Goal: Information Seeking & Learning: Find specific fact

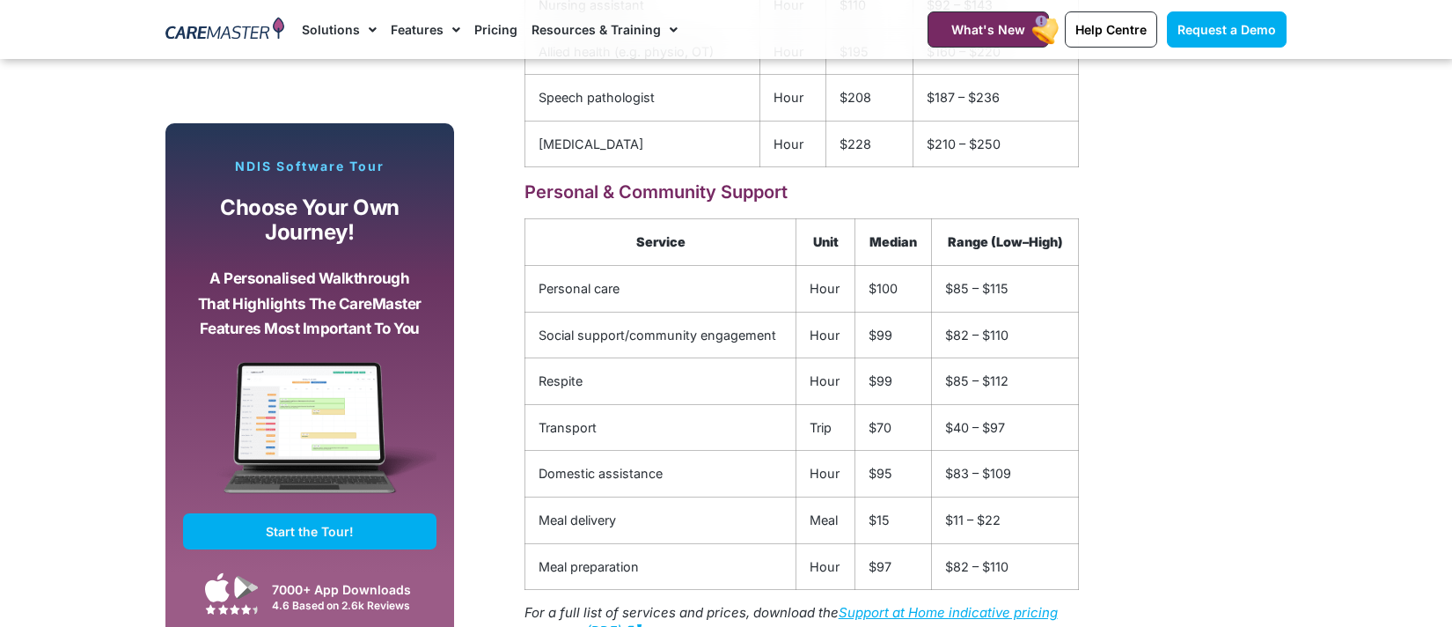
scroll to position [2777, 0]
click at [912, 293] on td "$100" at bounding box center [894, 287] width 77 height 47
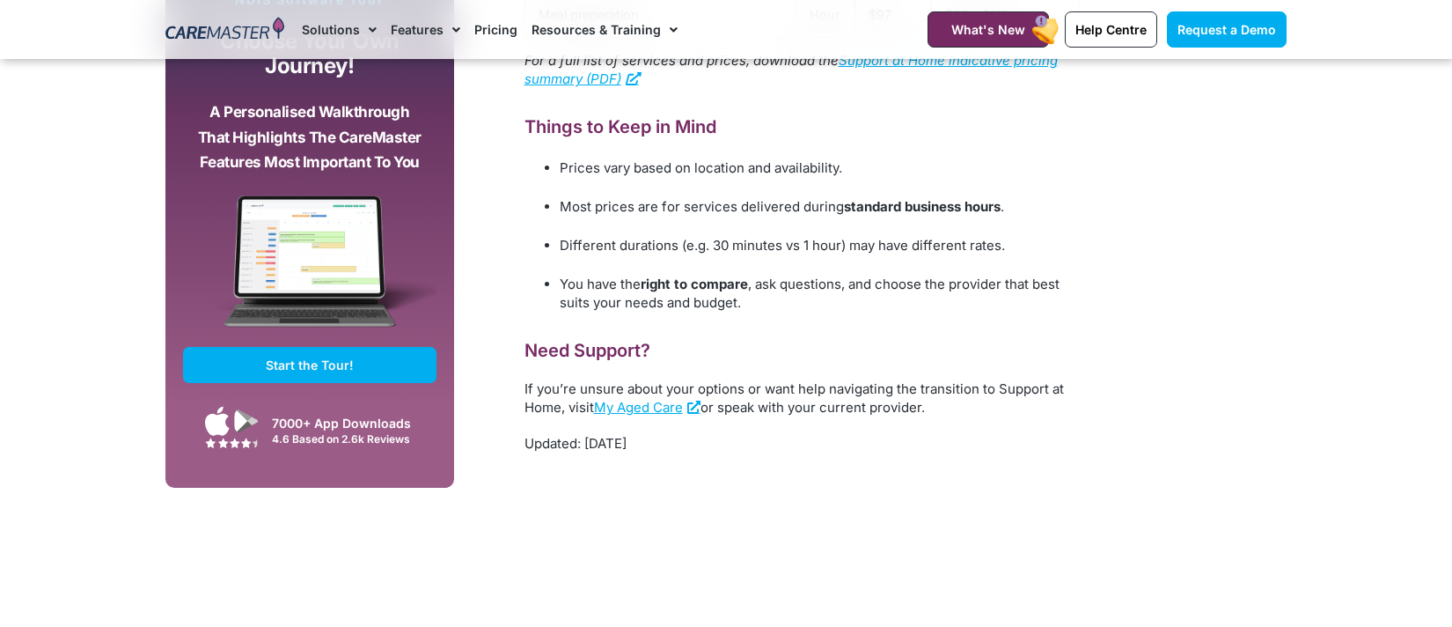
scroll to position [3315, 0]
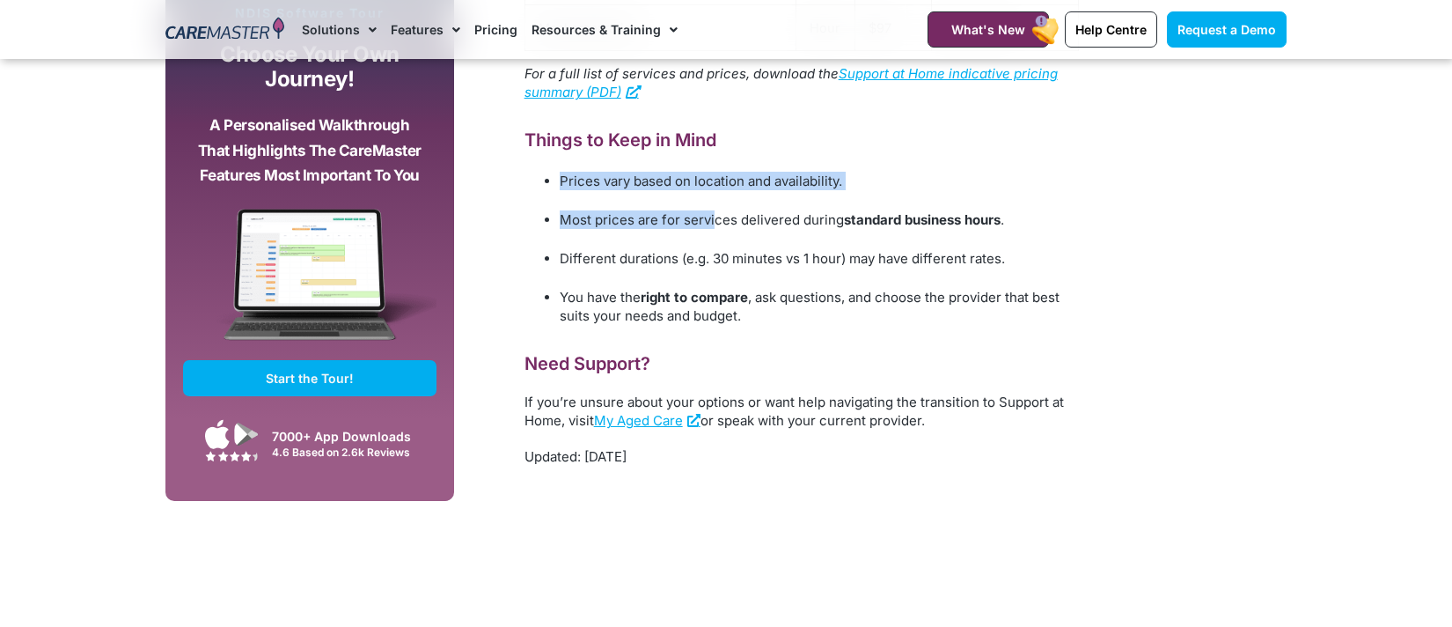
drag, startPoint x: 559, startPoint y: 186, endPoint x: 645, endPoint y: 204, distance: 88.2
click at [715, 235] on ul "Prices vary based on location and availability. Most prices are for services de…" at bounding box center [802, 247] width 555 height 156
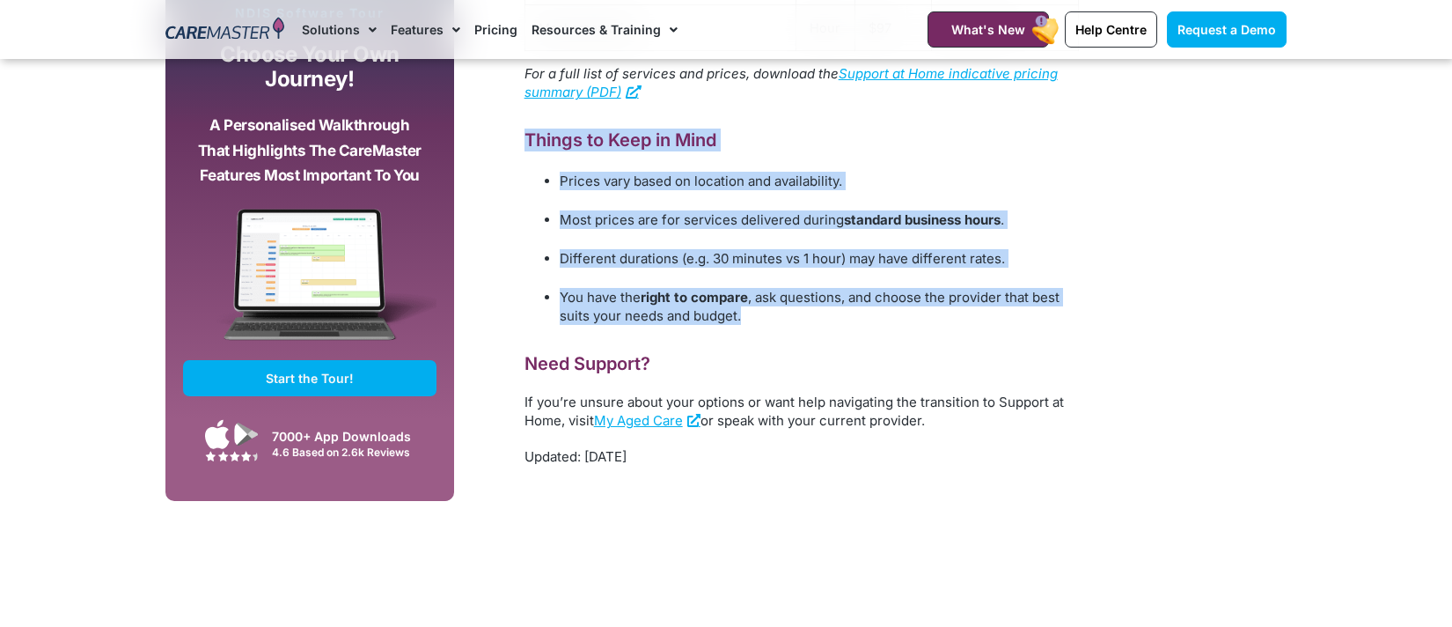
drag, startPoint x: 524, startPoint y: 143, endPoint x: 763, endPoint y: 322, distance: 299.3
copy div "Things to Keep in Mind Prices vary based on location and availability. Most pri…"
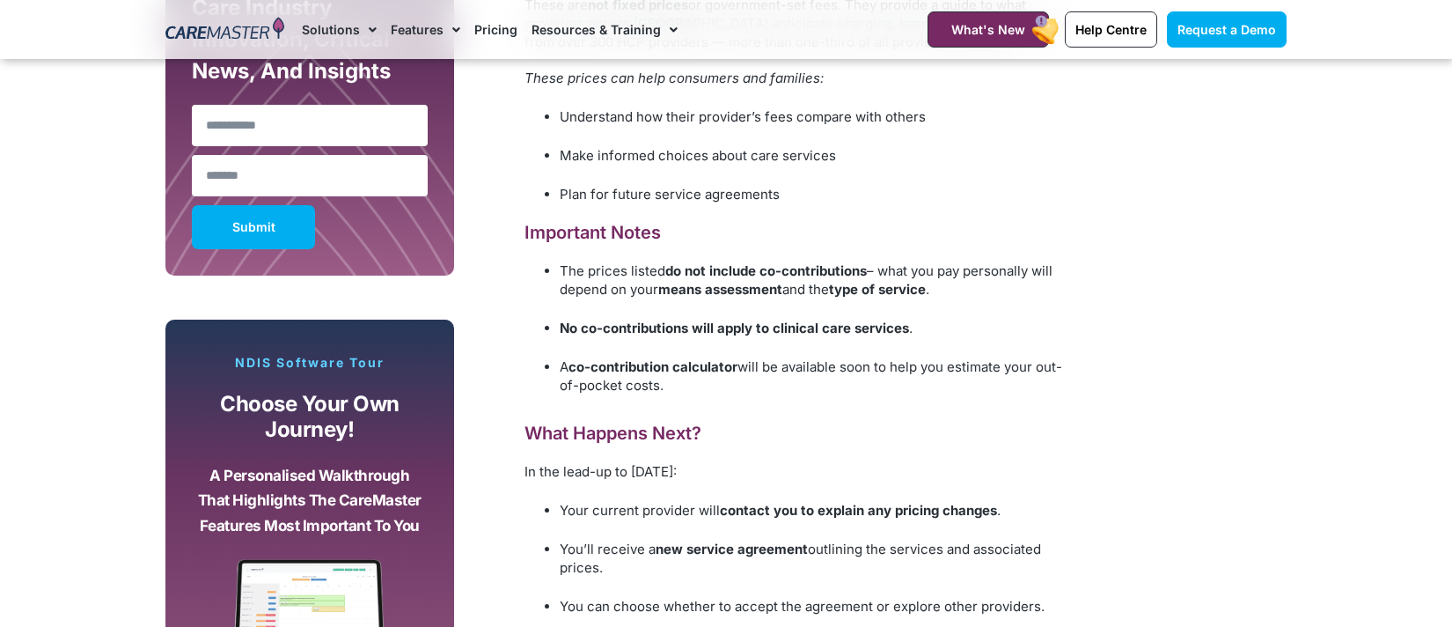
scroll to position [967, 0]
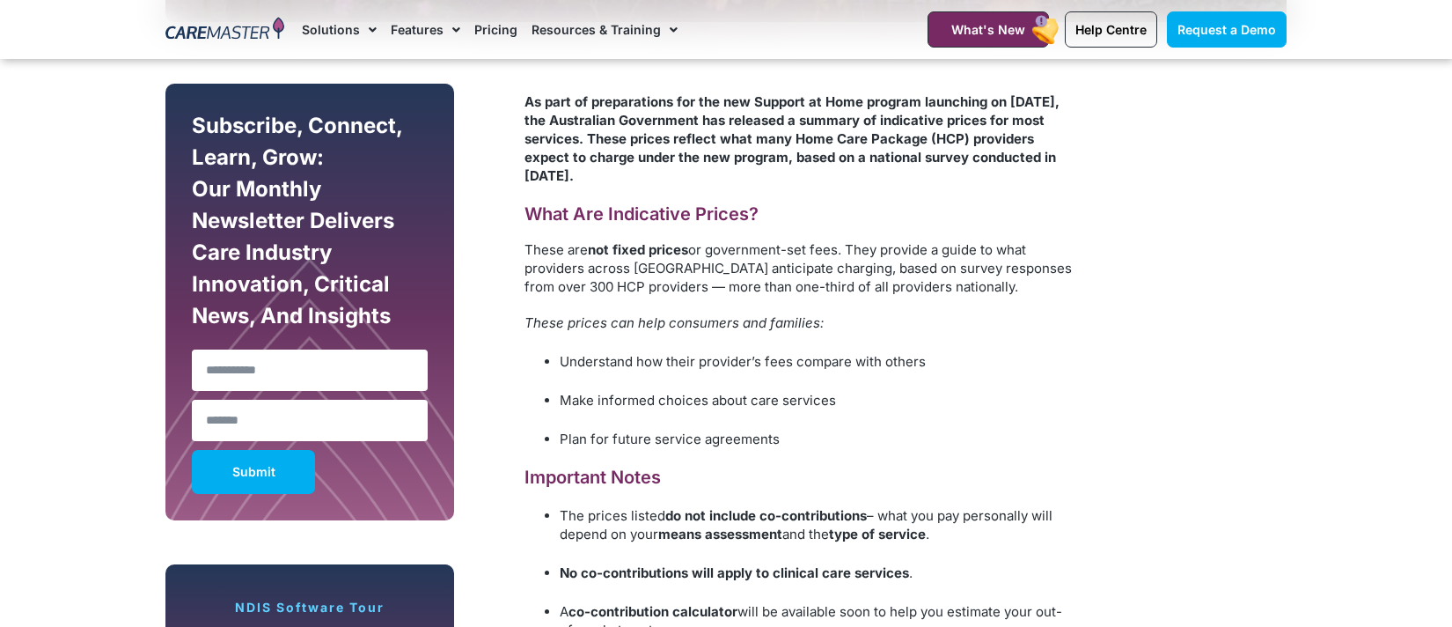
drag, startPoint x: 523, startPoint y: 98, endPoint x: 586, endPoint y: 155, distance: 85.4
copy strong "As part of preparations for the new Support at Home program launching on [DATE]…"
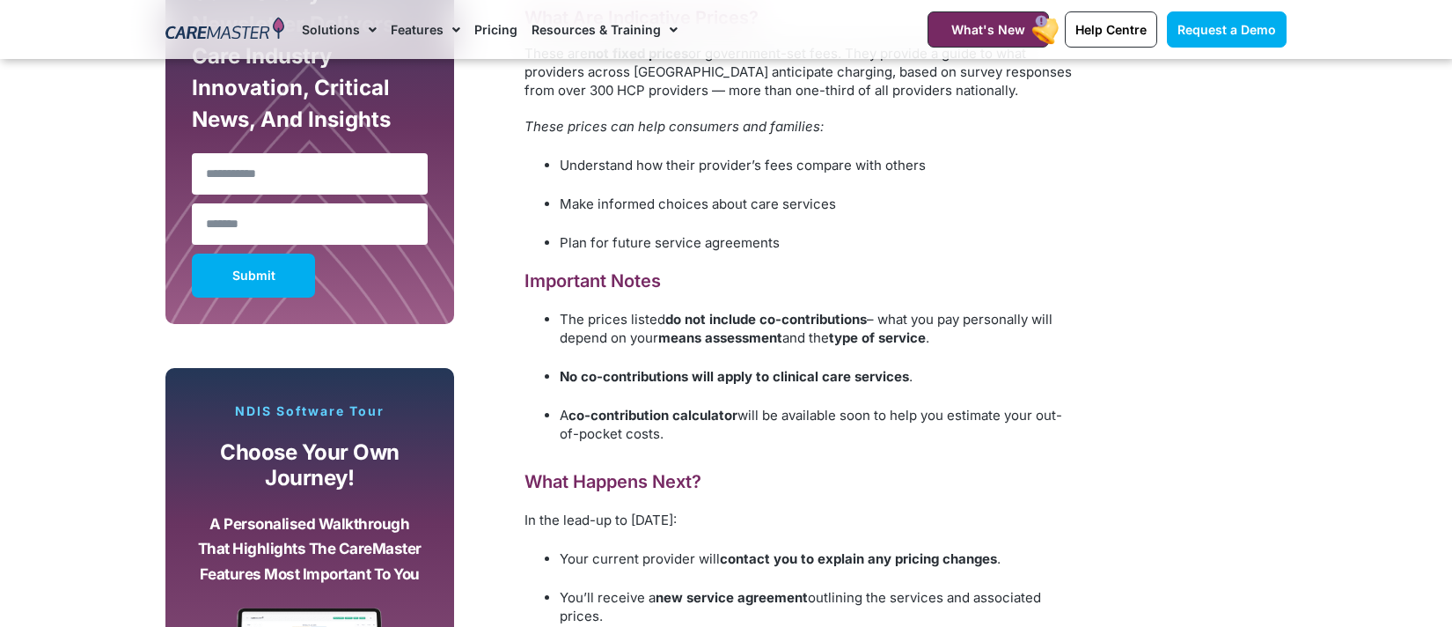
scroll to position [1166, 0]
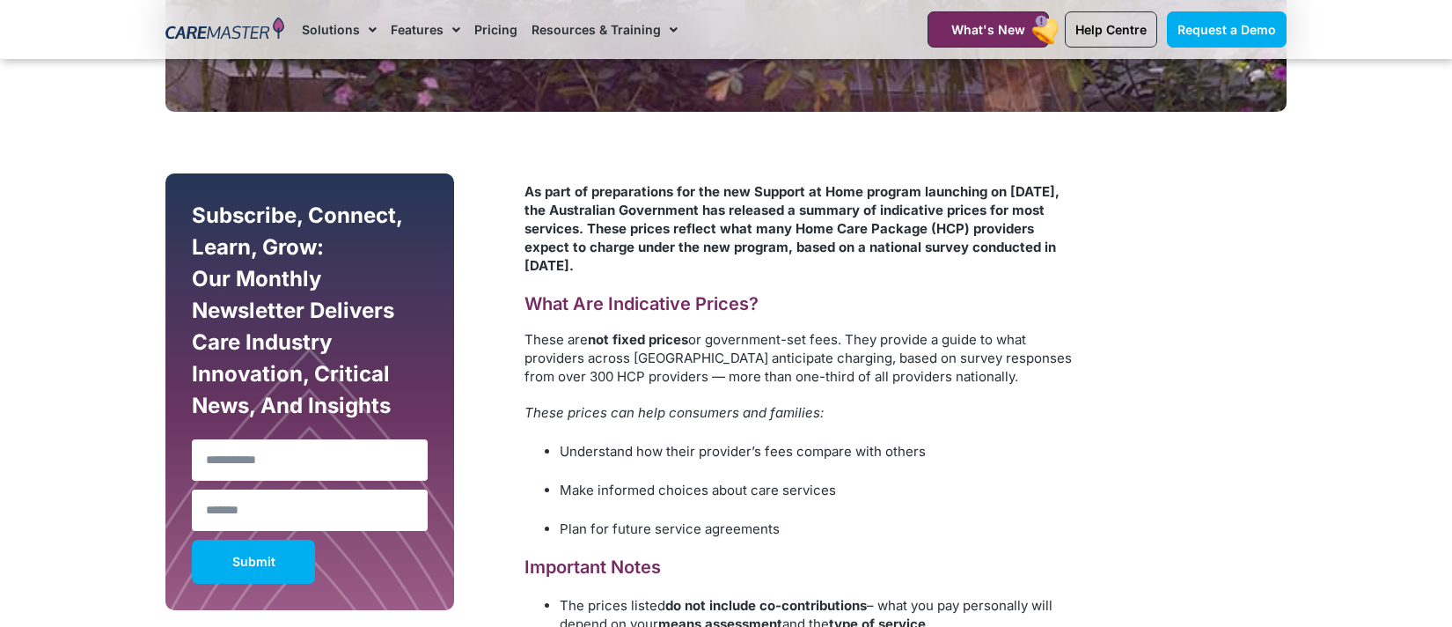
scroll to position [821, 0]
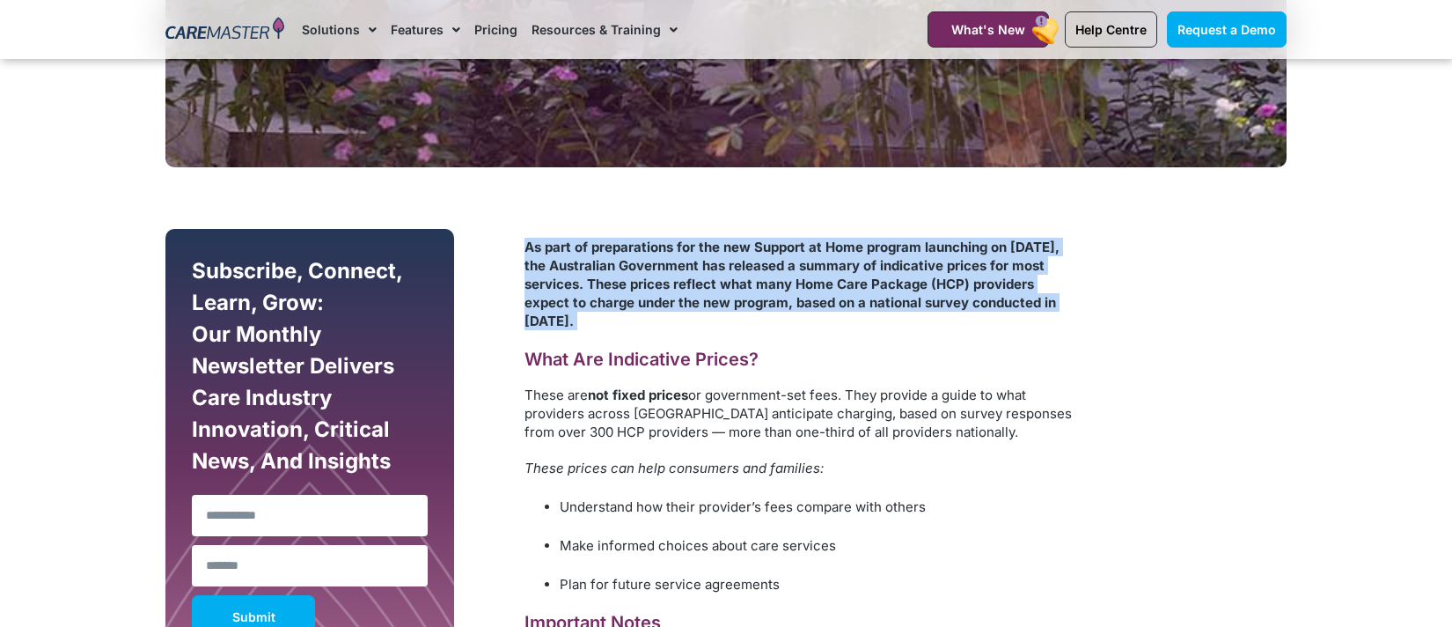
drag, startPoint x: 525, startPoint y: 242, endPoint x: 655, endPoint y: 306, distance: 145.3
copy strong "As part of preparations for the new Support at Home program launching on [DATE]…"
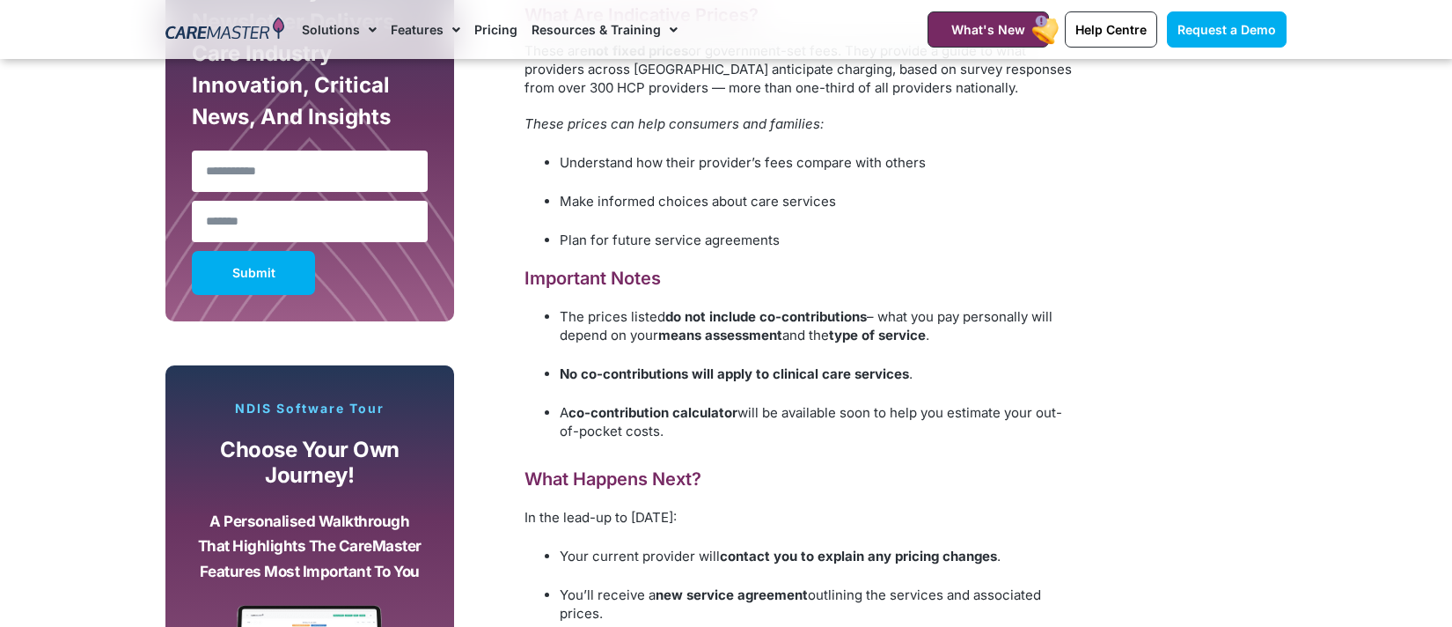
scroll to position [1271, 0]
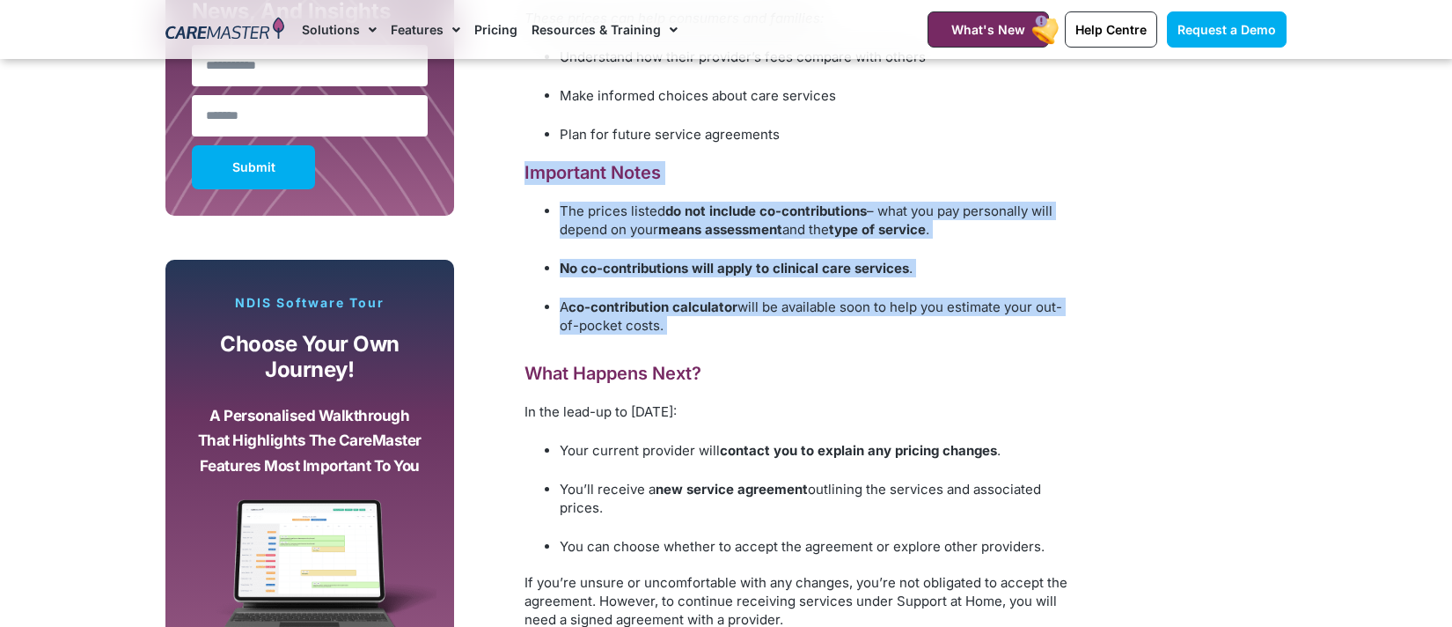
drag, startPoint x: 518, startPoint y: 168, endPoint x: 687, endPoint y: 352, distance: 250.4
copy div "Important Notes The prices listed do not include co-contributions – what you pa…"
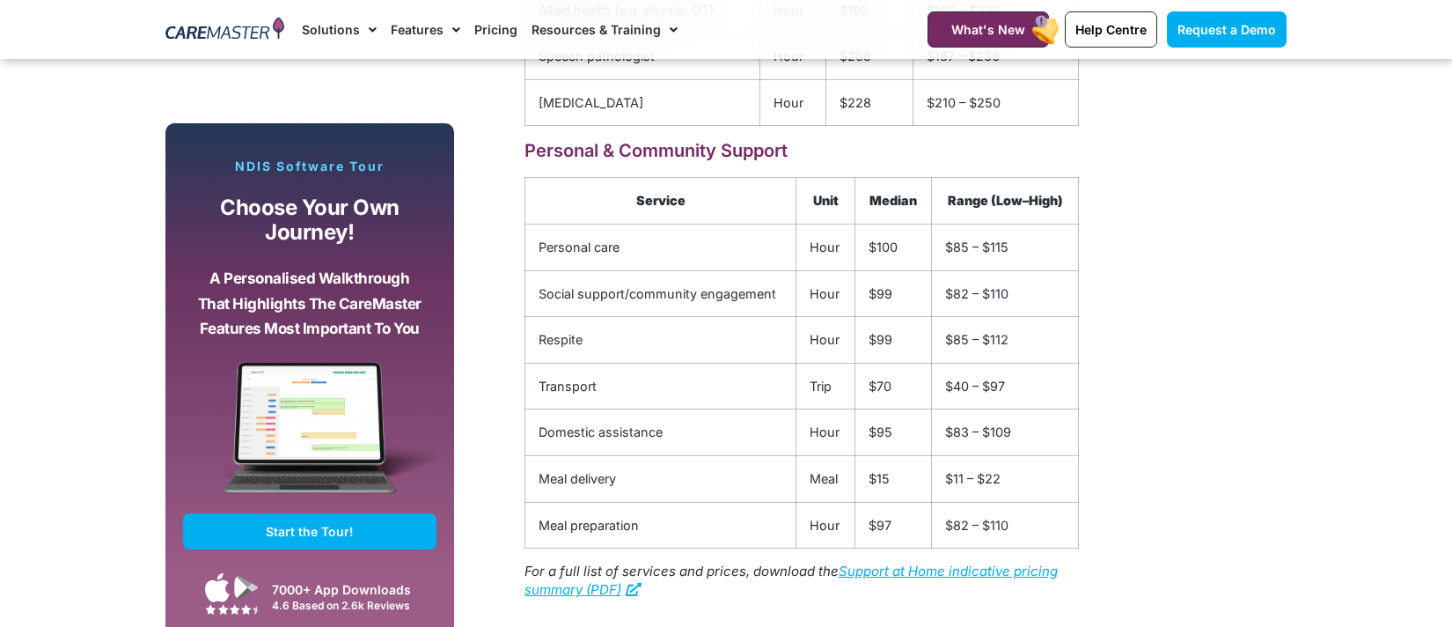
scroll to position [2820, 0]
